Goal: Transaction & Acquisition: Subscribe to service/newsletter

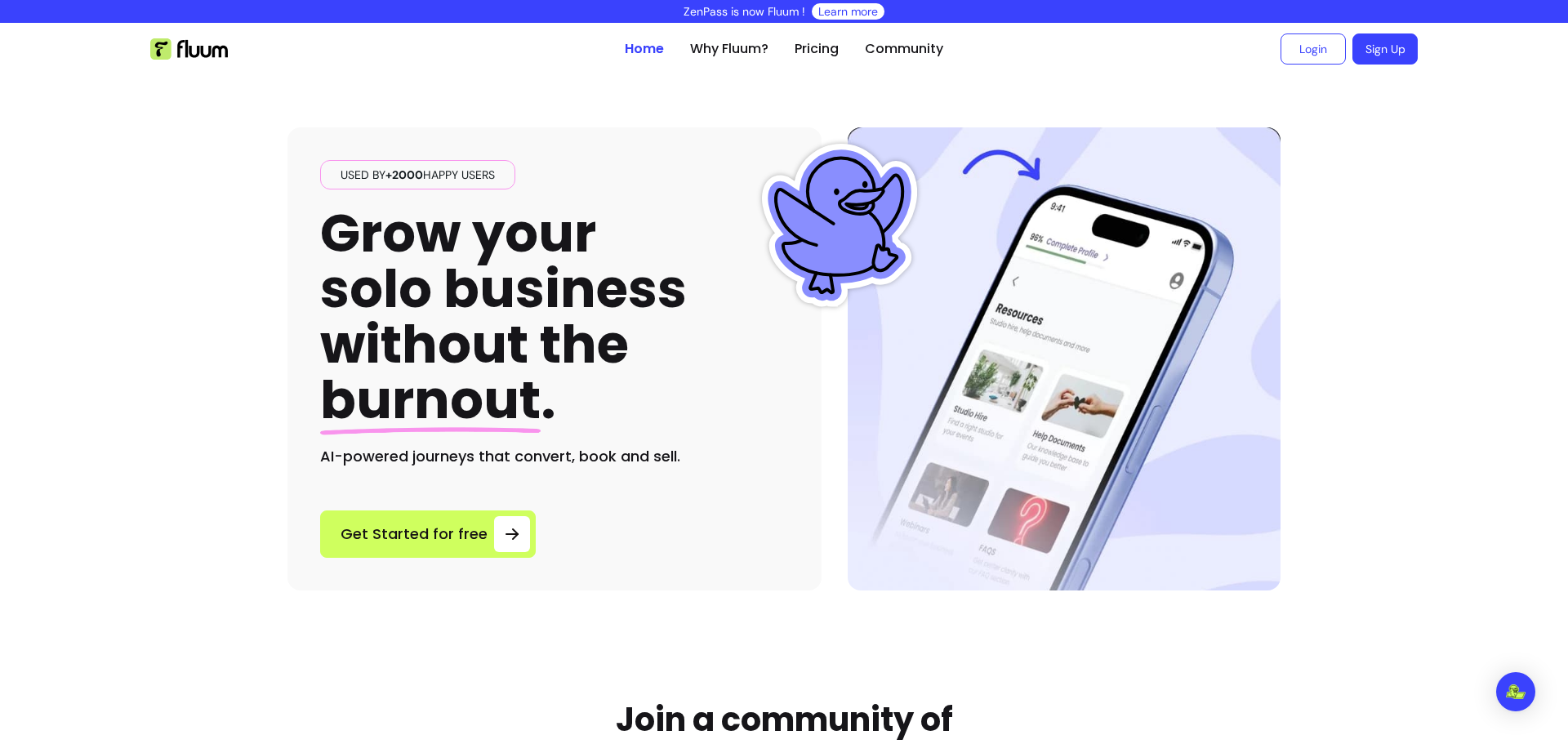
click at [432, 538] on span "Get Started for free" at bounding box center [414, 534] width 147 height 23
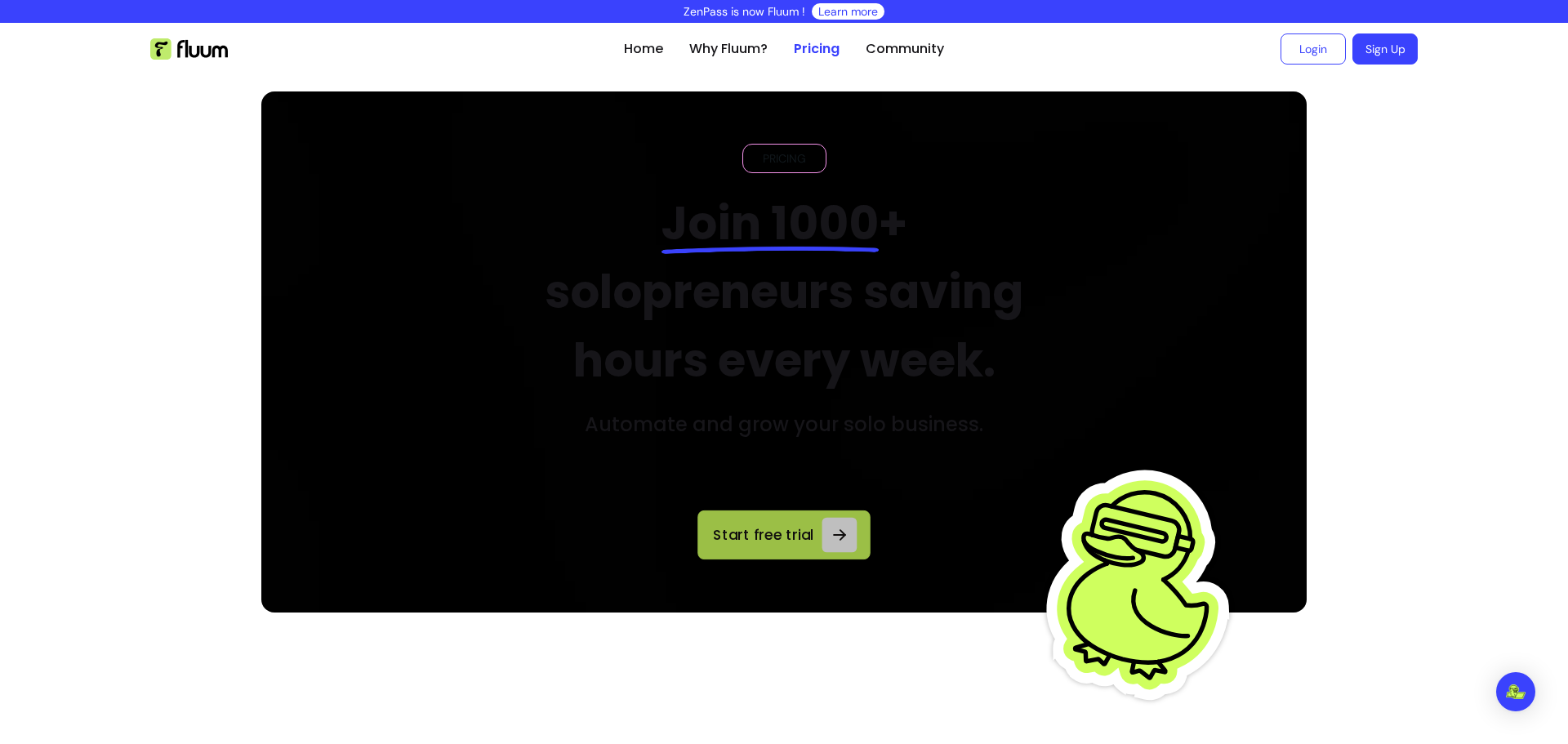
click at [758, 549] on link "Start free trial" at bounding box center [784, 535] width 172 height 49
click at [780, 532] on span "Start free trial" at bounding box center [763, 534] width 105 height 22
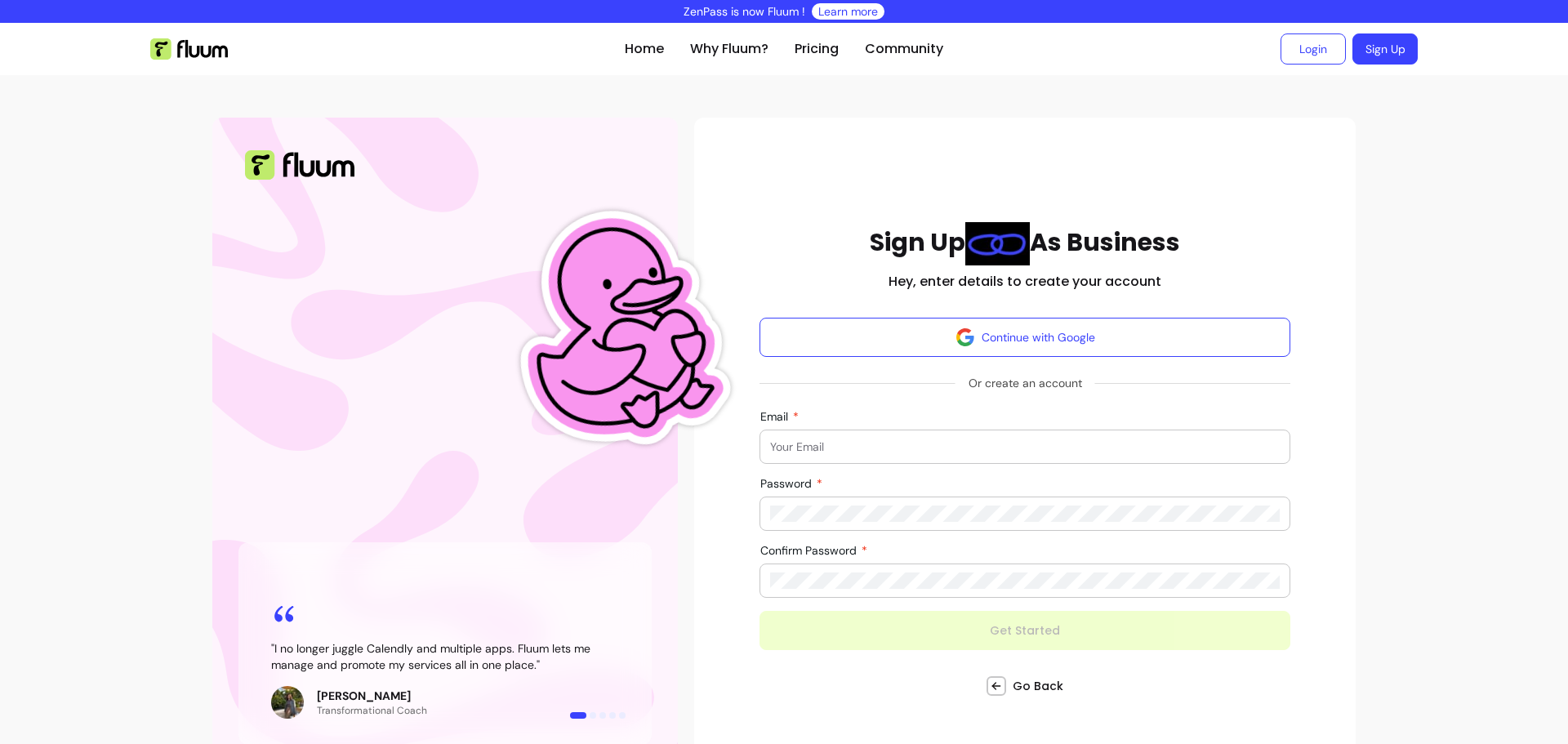
type input "[PERSON_NAME][EMAIL_ADDRESS][DOMAIN_NAME]"
drag, startPoint x: 865, startPoint y: 240, endPoint x: 961, endPoint y: 237, distance: 96.0
click at [961, 237] on div "Sign Up As Business Hey, enter details to create your account" at bounding box center [1025, 256] width 531 height 69
copy h1 "Sign Up"
